Goal: Information Seeking & Learning: Check status

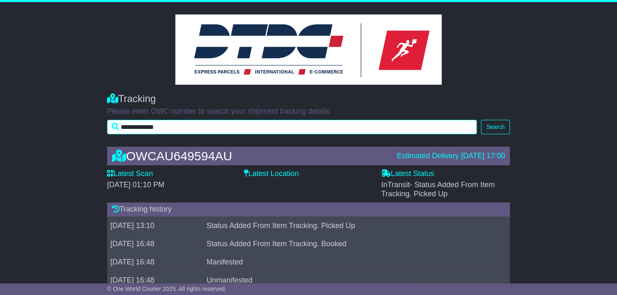
drag, startPoint x: 218, startPoint y: 129, endPoint x: 99, endPoint y: 136, distance: 119.3
click at [99, 136] on div "**********" at bounding box center [308, 112] width 617 height 54
